Goal: Task Accomplishment & Management: Complete application form

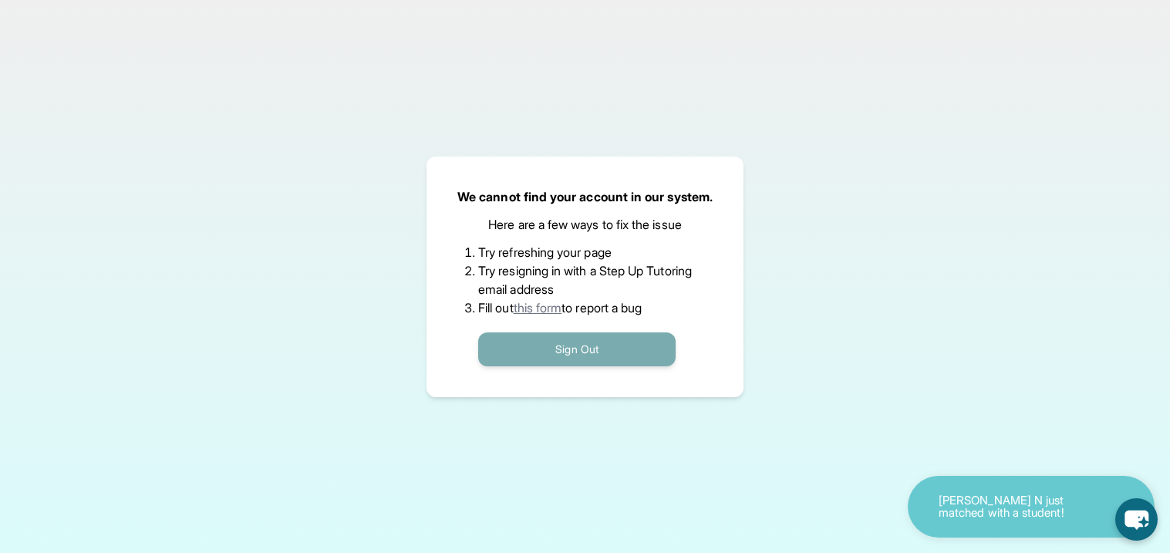
click at [603, 348] on button "Sign Out" at bounding box center [576, 349] width 197 height 34
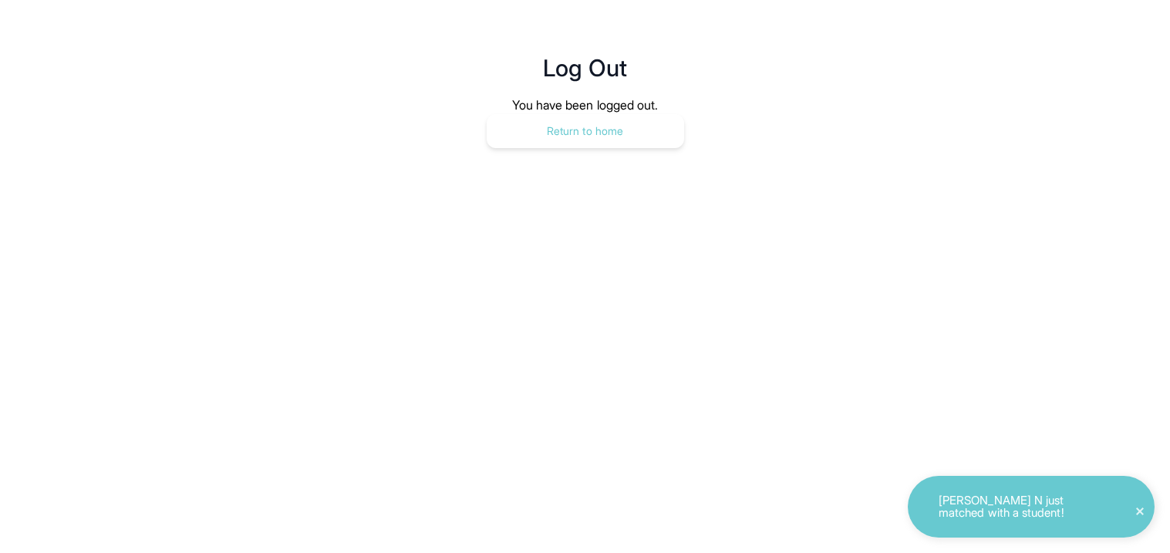
click at [627, 133] on button "Return to home" at bounding box center [585, 131] width 197 height 34
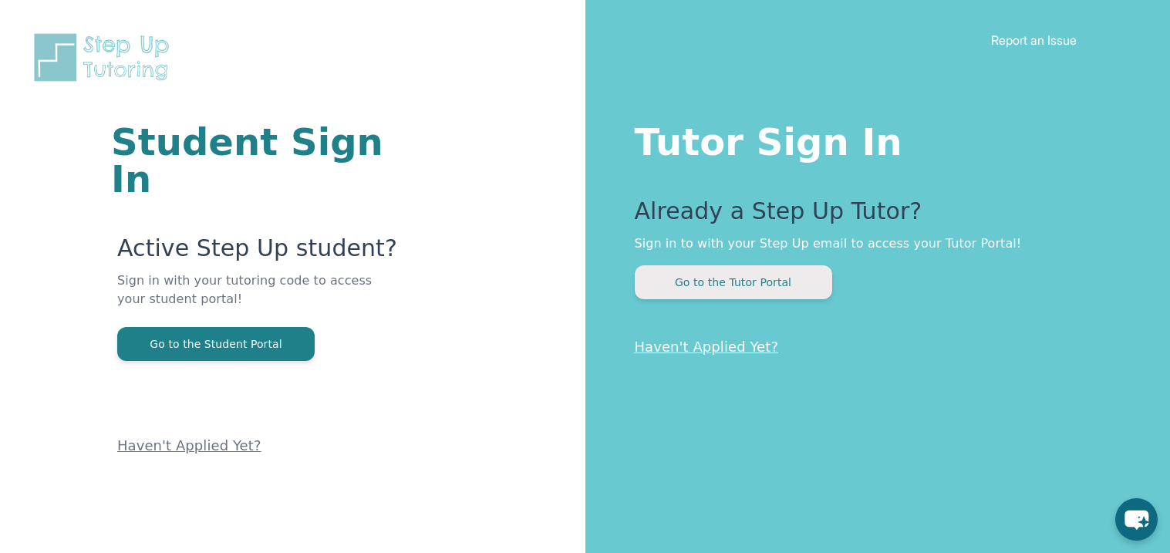
click at [702, 284] on button "Go to the Tutor Portal" at bounding box center [733, 282] width 197 height 34
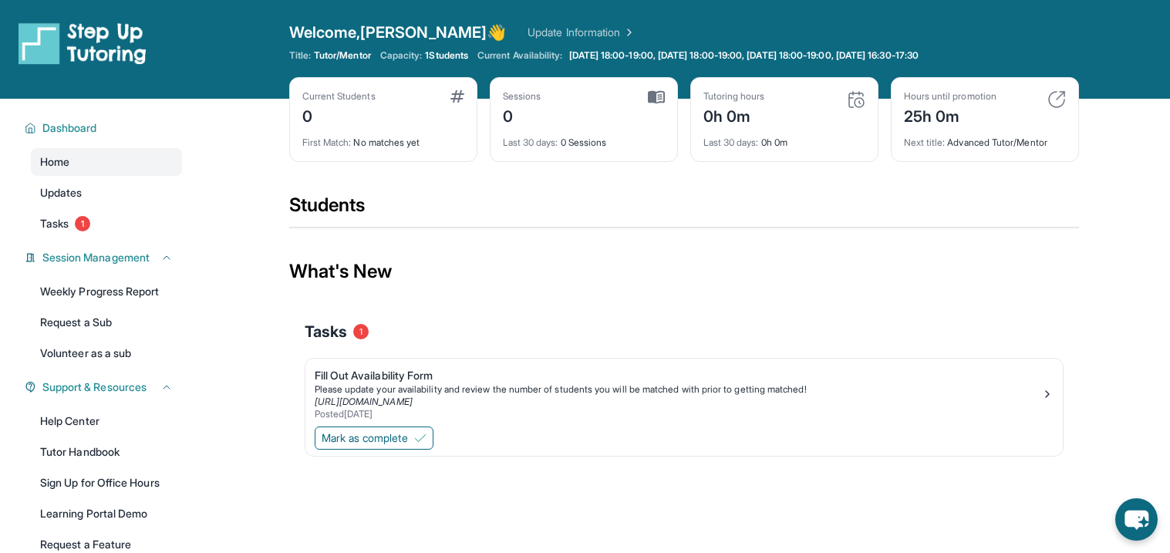
click at [634, 223] on div "Students" at bounding box center [684, 210] width 790 height 34
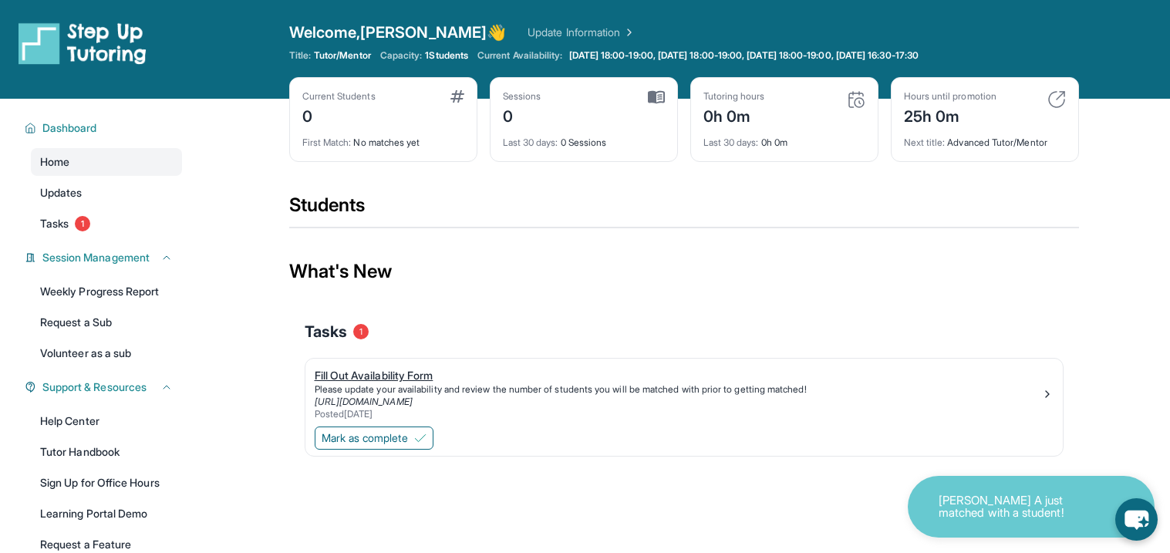
click at [389, 383] on div "Fill Out Availability Form" at bounding box center [678, 375] width 727 height 15
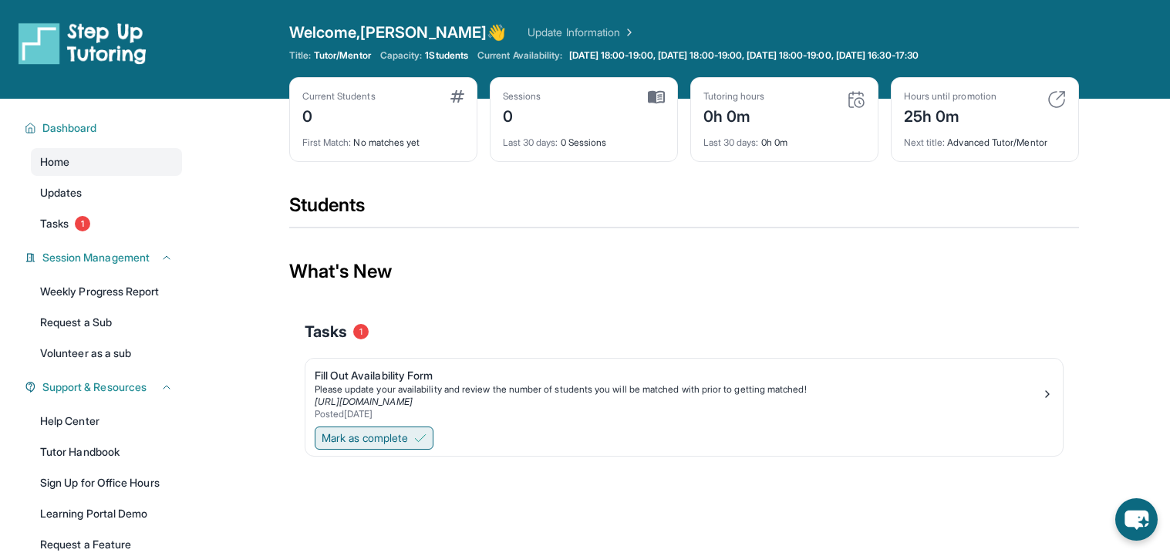
click at [366, 437] on span "Mark as complete" at bounding box center [365, 437] width 86 height 15
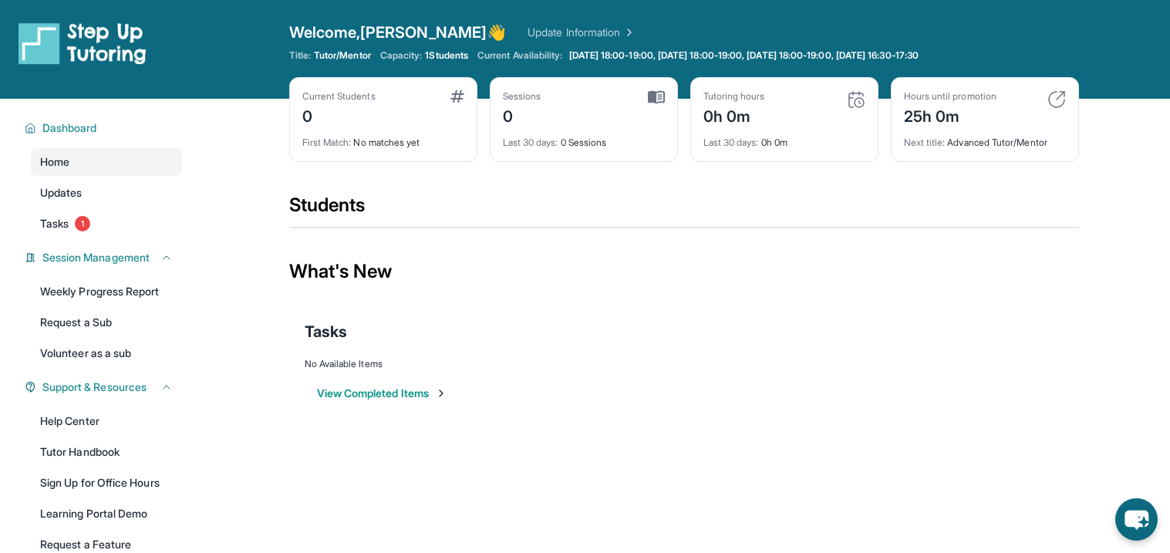
click at [430, 390] on button "View Completed Items" at bounding box center [382, 393] width 130 height 15
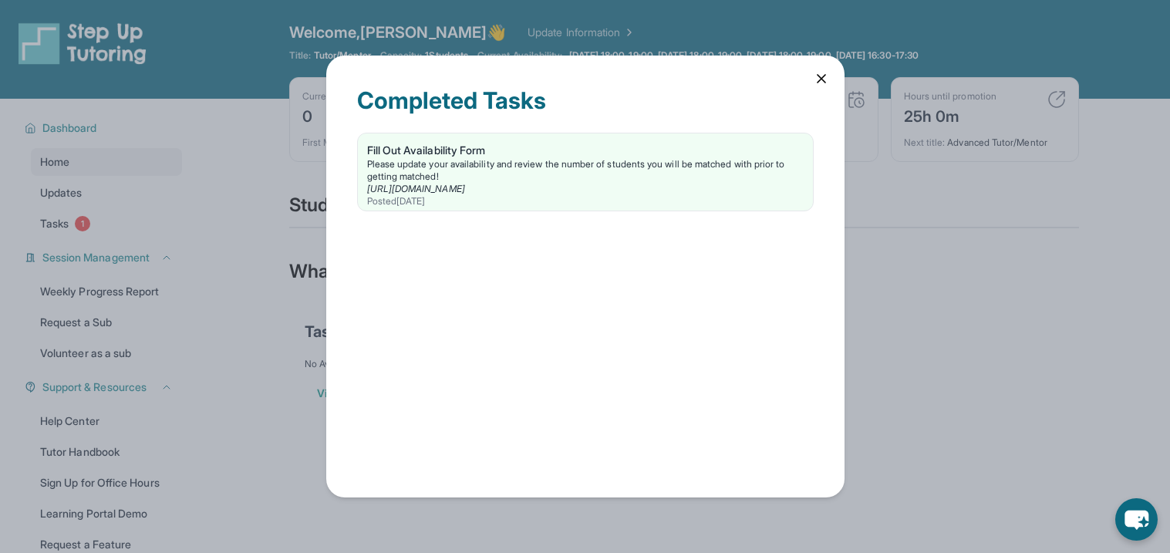
click at [814, 76] on icon at bounding box center [821, 78] width 15 height 15
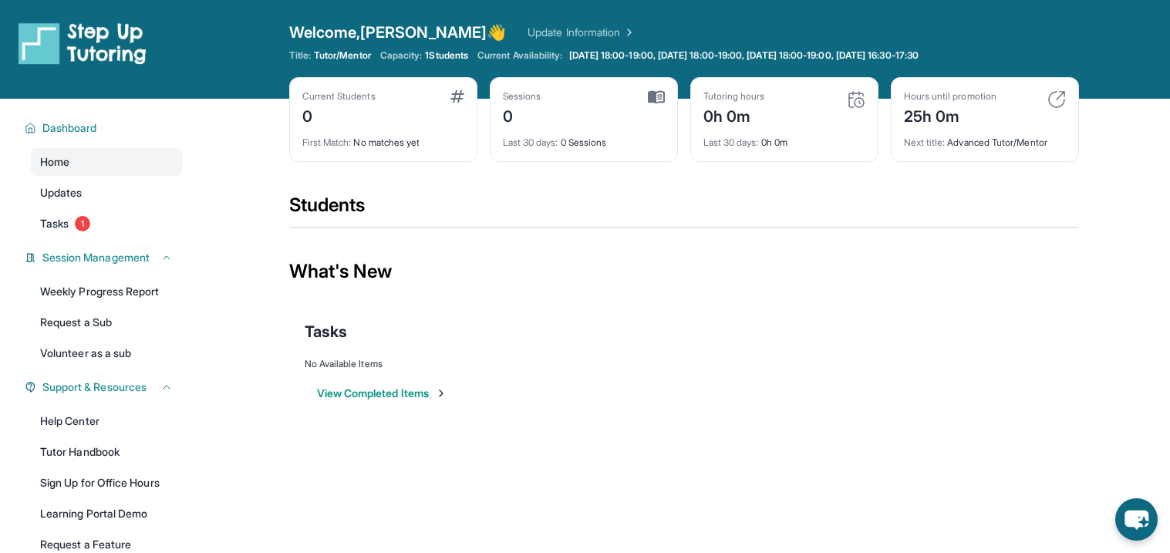
click at [528, 25] on link "Update Information" at bounding box center [582, 32] width 108 height 15
click at [109, 210] on link "Tasks 1" at bounding box center [106, 224] width 151 height 28
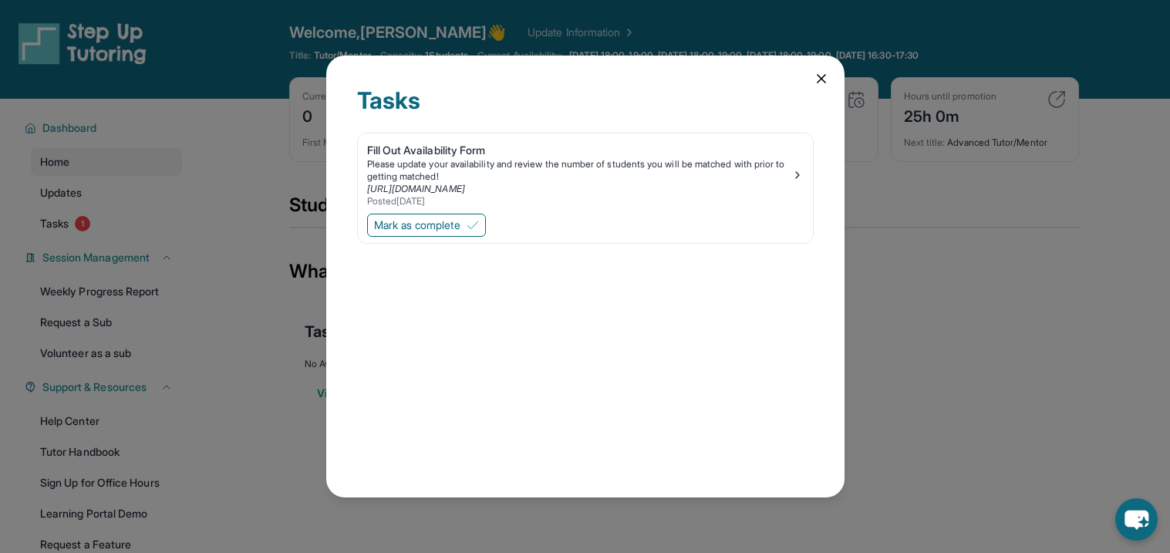
click at [830, 73] on div "Tasks Fill Out Availability Form Please update your availability and review the…" at bounding box center [585, 277] width 518 height 443
click at [814, 81] on icon at bounding box center [821, 78] width 15 height 15
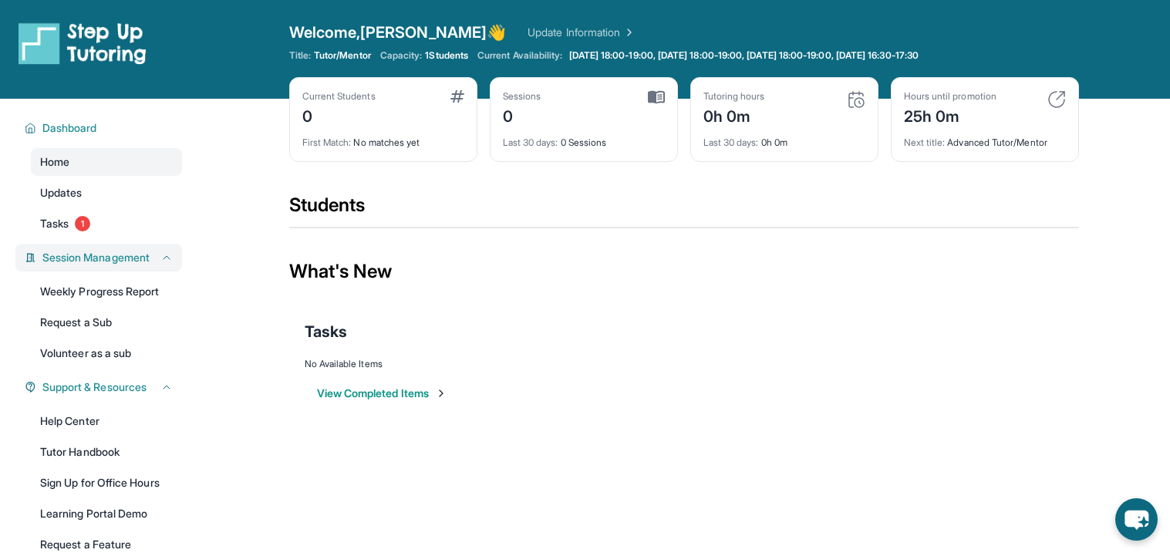
click at [105, 254] on span "Session Management" at bounding box center [95, 257] width 107 height 15
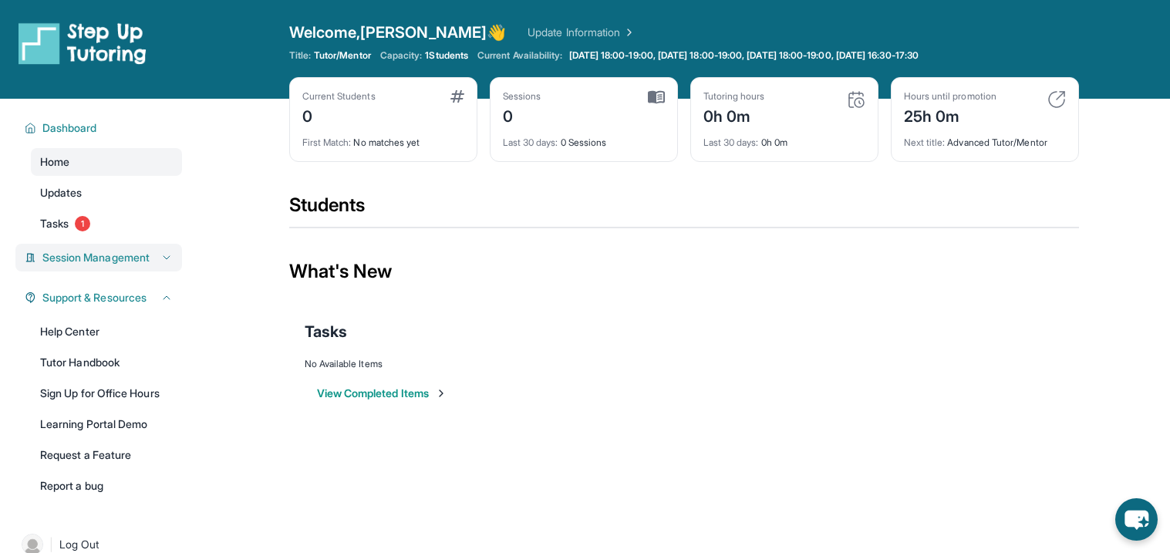
click at [105, 254] on span "Session Management" at bounding box center [95, 257] width 107 height 15
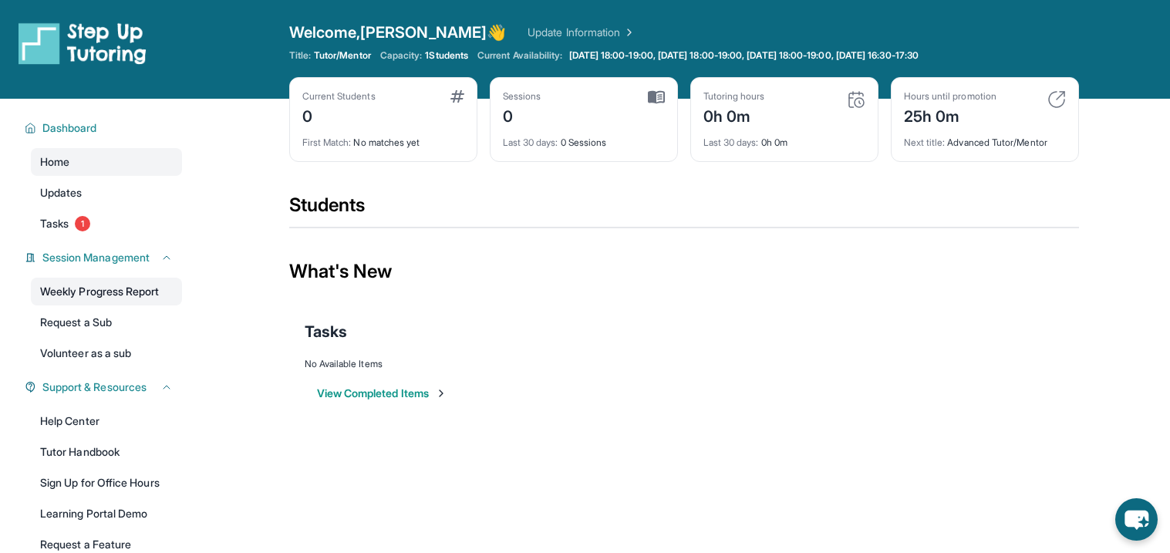
click at [143, 283] on link "Weekly Progress Report" at bounding box center [106, 292] width 151 height 28
click at [148, 517] on link "Learning Portal Demo" at bounding box center [106, 514] width 151 height 28
click at [1147, 521] on icon "chat-button" at bounding box center [1137, 520] width 46 height 46
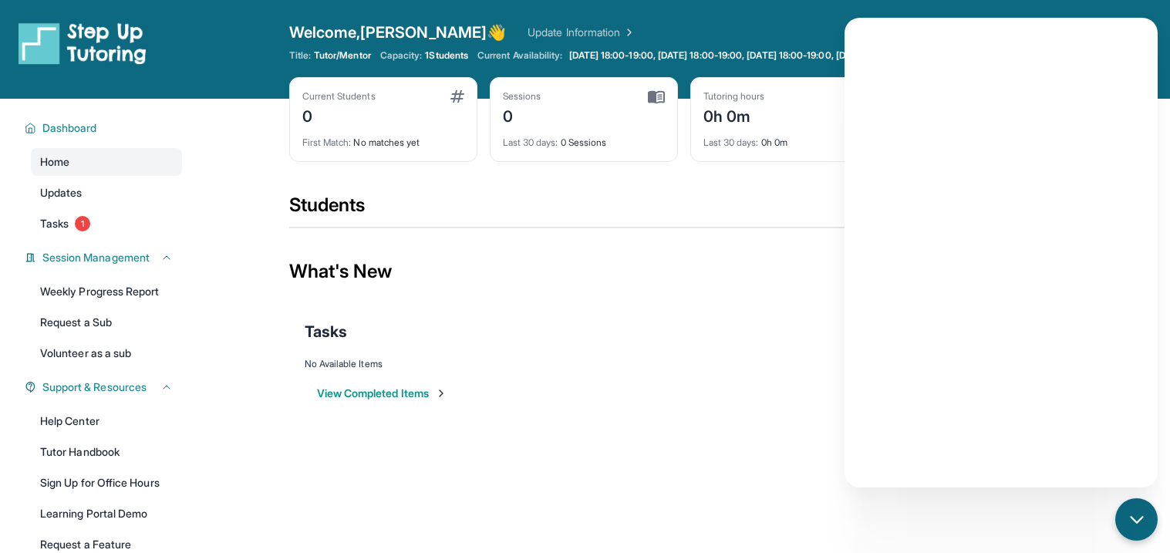
click at [1083, 508] on div "Open sidebar Welcome, Samantha 👋 Update Information Title: Tutor/Mentor Capacit…" at bounding box center [585, 276] width 1170 height 553
click at [1136, 522] on icon "chat-button" at bounding box center [1136, 519] width 12 height 6
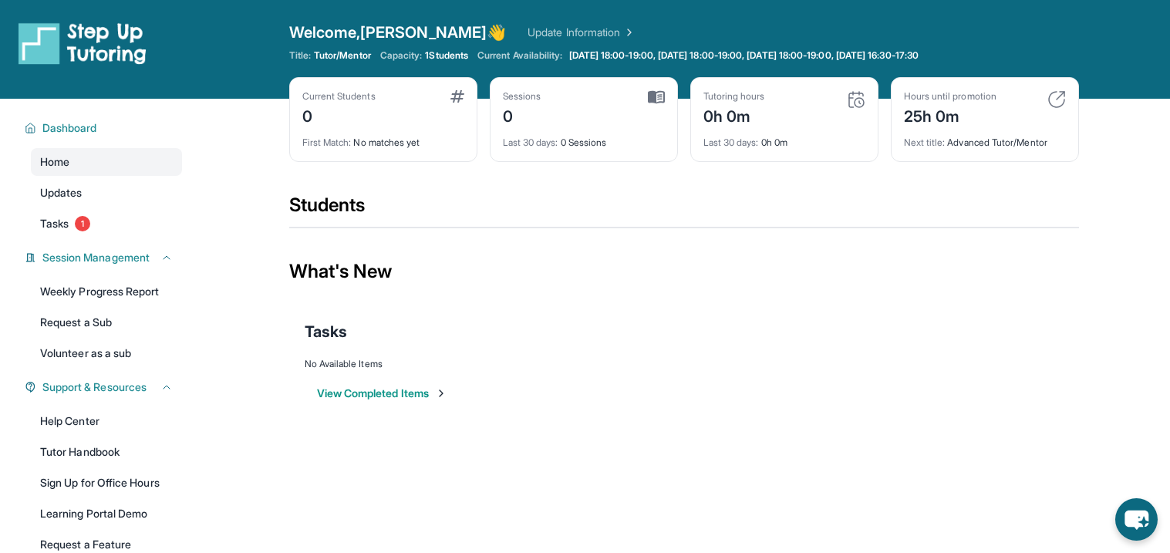
click at [851, 96] on img at bounding box center [856, 99] width 19 height 19
click at [77, 133] on span "Dashboard" at bounding box center [69, 127] width 55 height 15
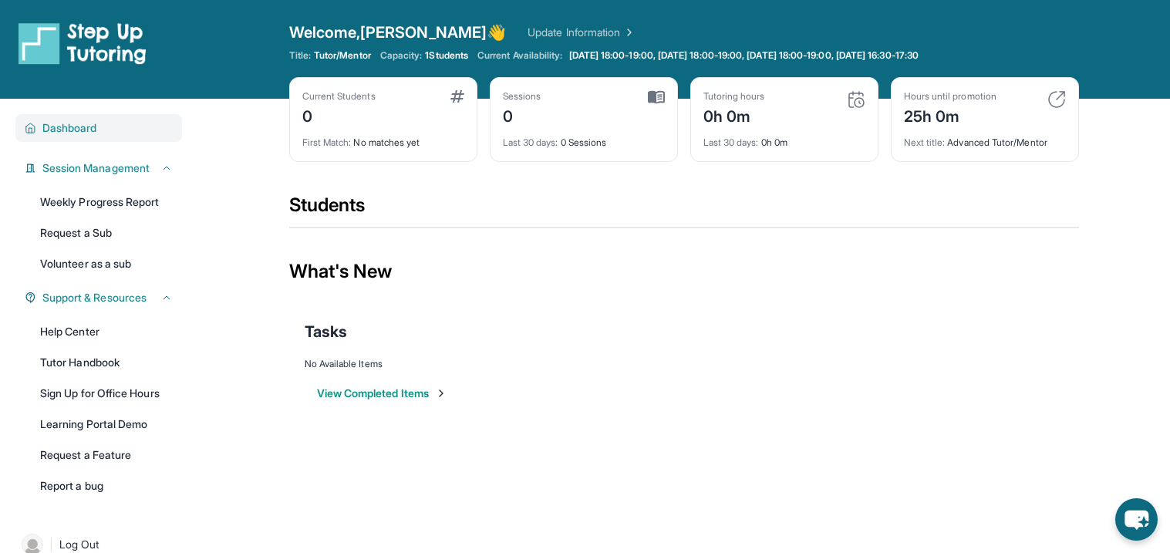
click at [77, 133] on span "Dashboard" at bounding box center [69, 127] width 55 height 15
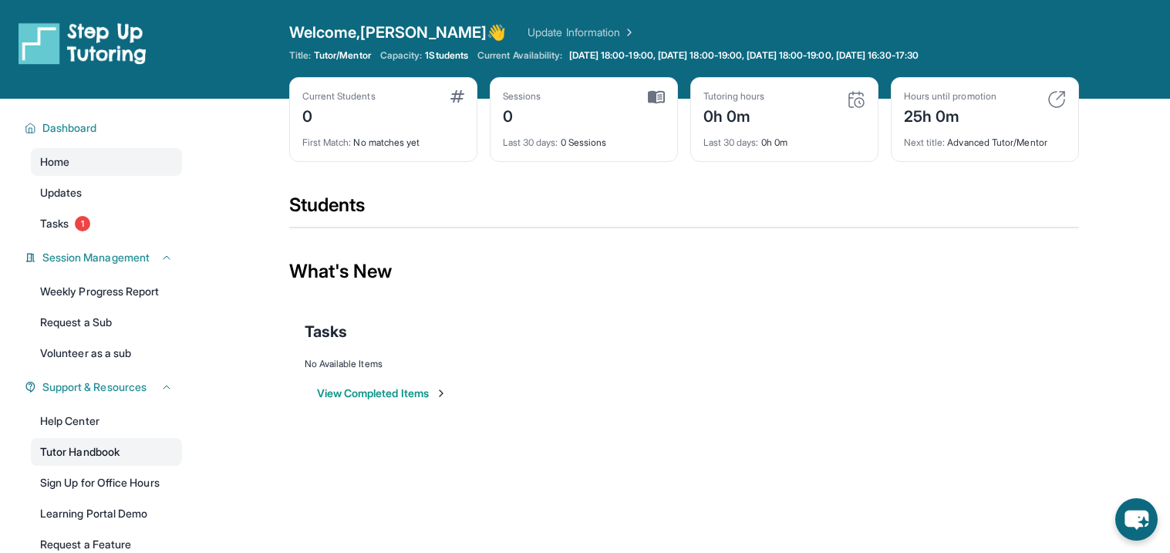
click at [108, 443] on link "Tutor Handbook" at bounding box center [106, 452] width 151 height 28
click at [423, 398] on button "View Completed Items" at bounding box center [382, 393] width 130 height 15
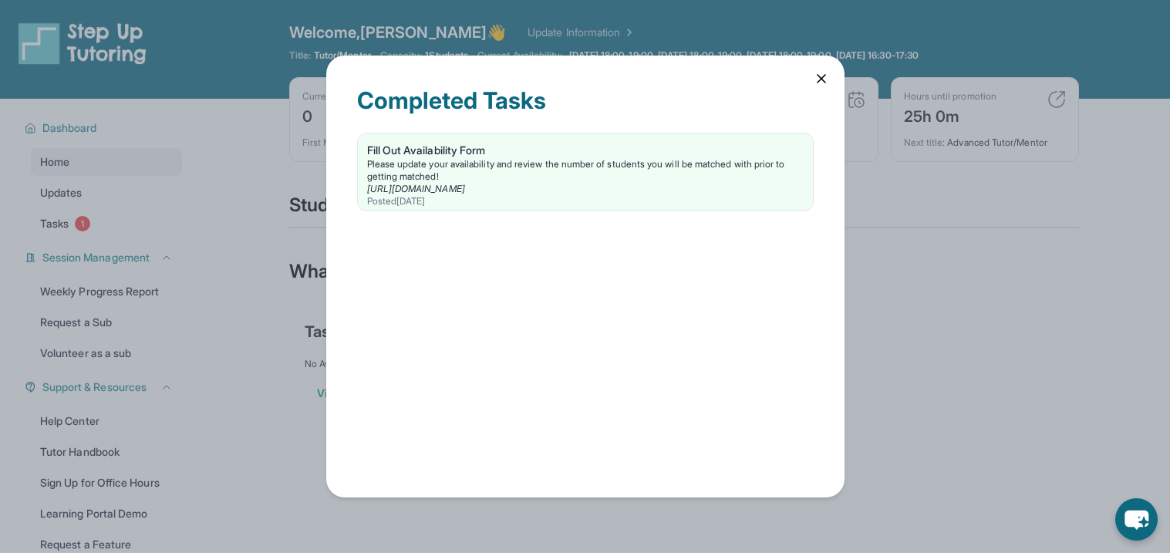
click at [823, 71] on icon at bounding box center [821, 78] width 15 height 15
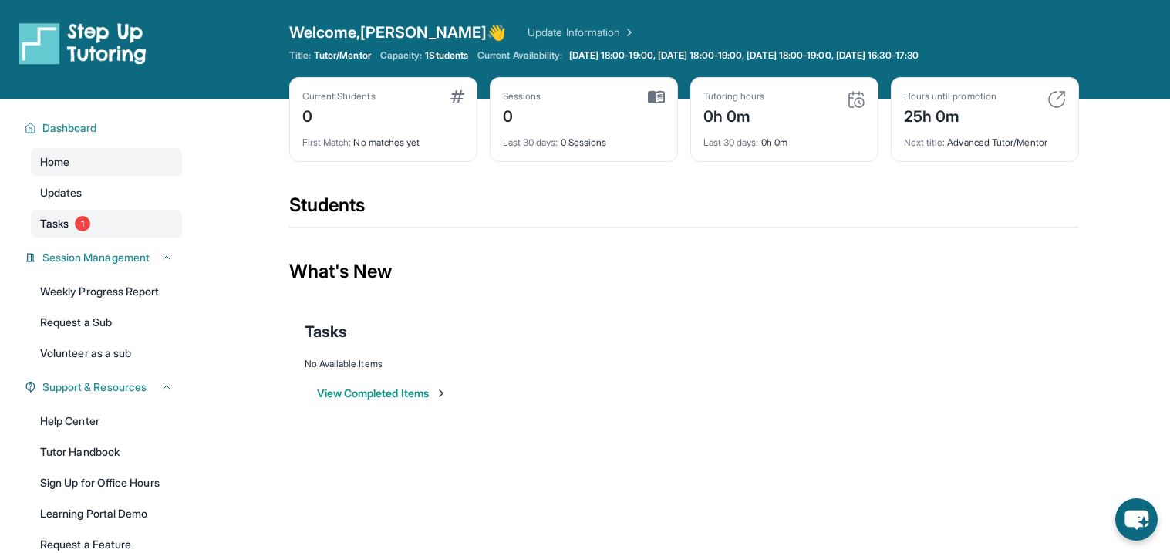
click at [97, 231] on link "Tasks 1" at bounding box center [106, 224] width 151 height 28
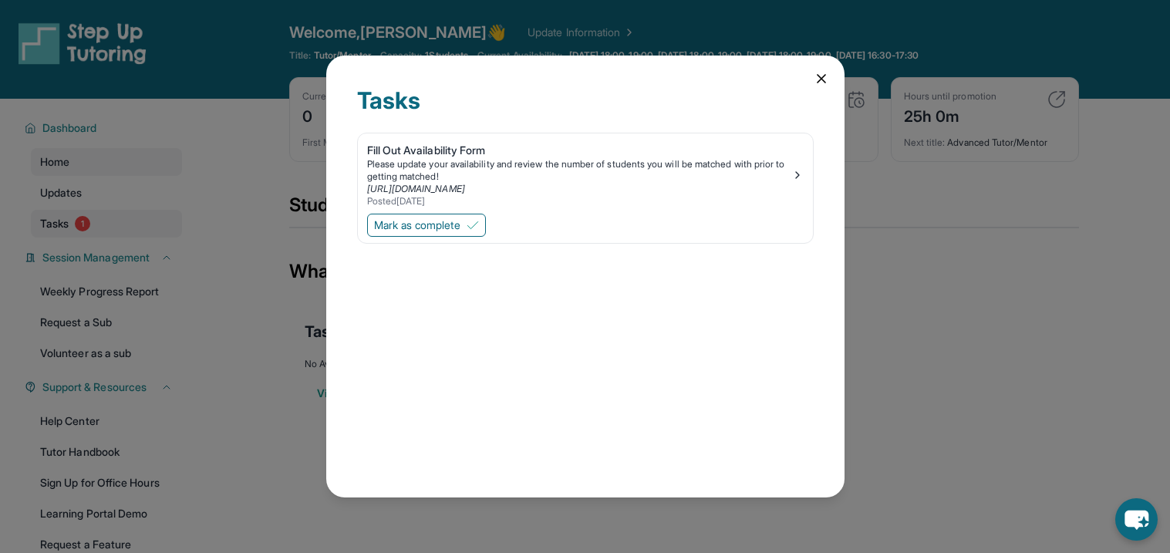
click at [97, 231] on div "Tasks Fill Out Availability Form Please update your availability and review the…" at bounding box center [585, 276] width 1170 height 553
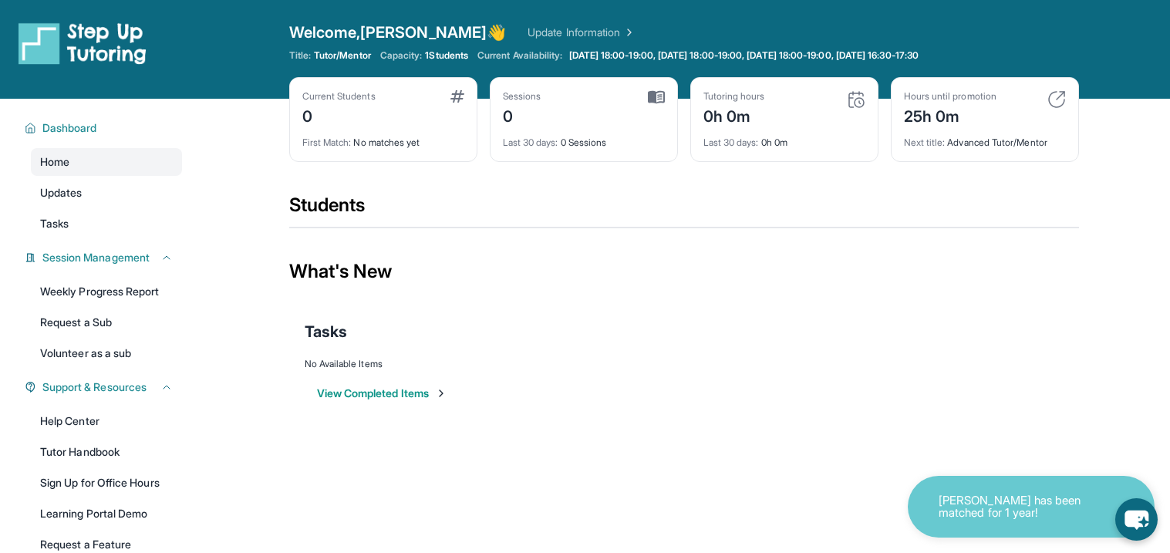
click at [953, 524] on div "[PERSON_NAME] has been matched for 1 year!" at bounding box center [1031, 507] width 247 height 62
click at [963, 517] on p "[PERSON_NAME] has been matched for 1 year!" at bounding box center [1016, 506] width 154 height 25
click at [991, 497] on p "[PERSON_NAME] has been matched for 1 year!" at bounding box center [1016, 506] width 154 height 25
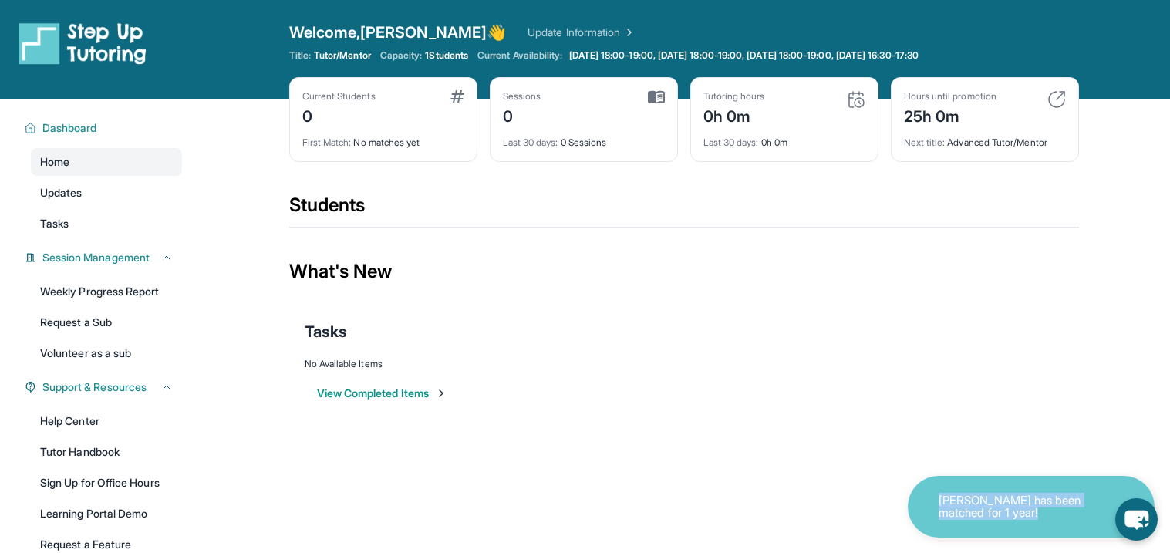
click at [991, 497] on p "[PERSON_NAME] has been matched for 1 year!" at bounding box center [1016, 506] width 154 height 25
